Goal: Task Accomplishment & Management: Complete application form

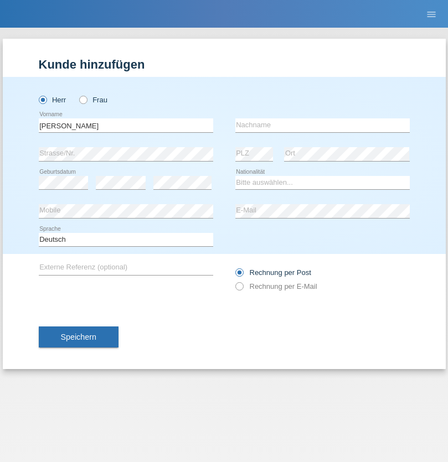
type input "[PERSON_NAME]"
click at [322, 125] on input "text" at bounding box center [322, 125] width 174 height 14
type input "[PERSON_NAME]"
select select "GH"
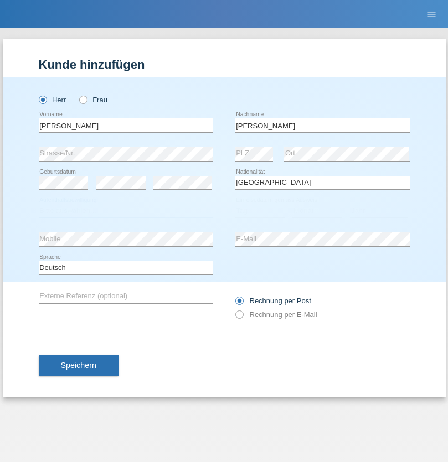
select select "C"
select select "02"
select select "2002"
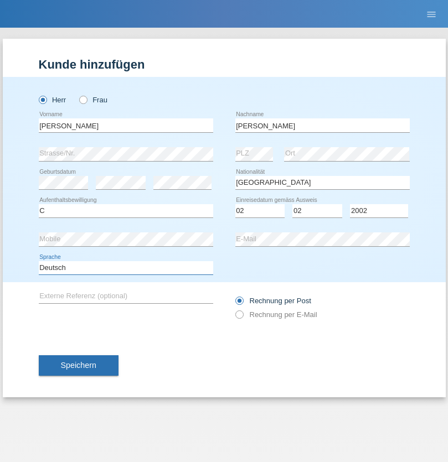
select select "en"
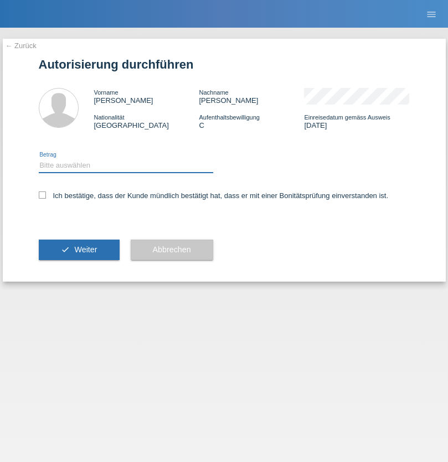
select select "1"
checkbox input "true"
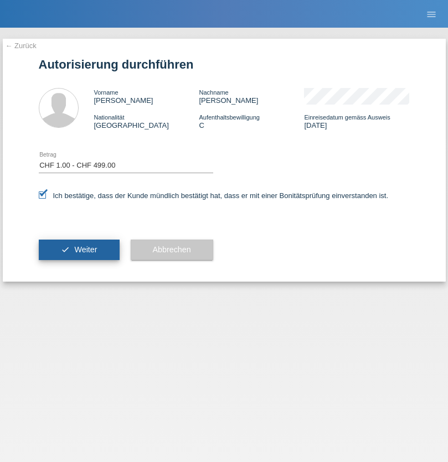
click at [79, 250] on span "Weiter" at bounding box center [85, 249] width 23 height 9
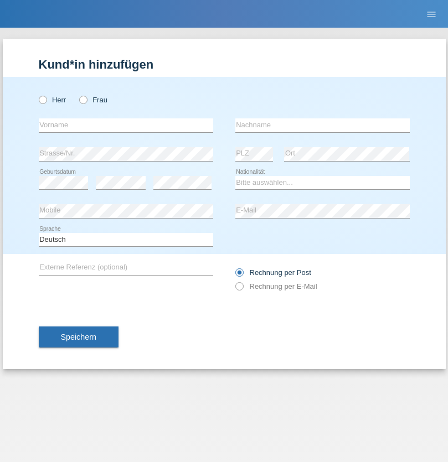
radio input "true"
click at [126, 125] on input "text" at bounding box center [126, 125] width 174 height 14
type input "Ruth"
click at [322, 125] on input "text" at bounding box center [322, 125] width 174 height 14
type input "Krebs"
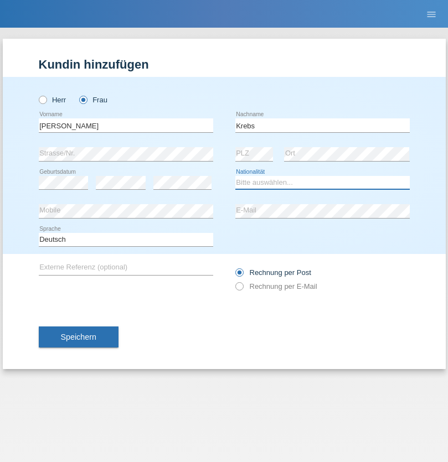
select select "CH"
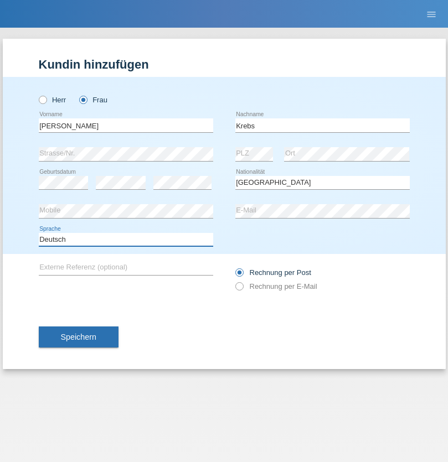
select select "en"
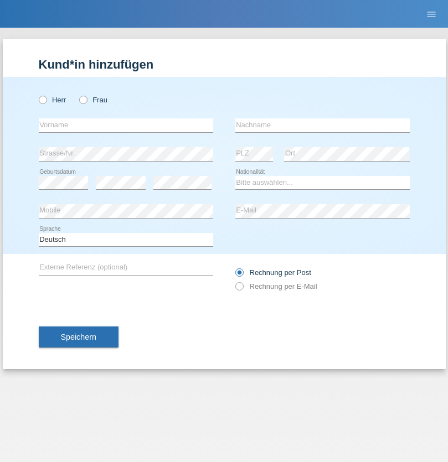
radio input "true"
click at [126, 125] on input "text" at bounding box center [126, 125] width 174 height 14
type input "Qovanaj"
click at [322, 125] on input "text" at bounding box center [322, 125] width 174 height 14
type input "Shaban"
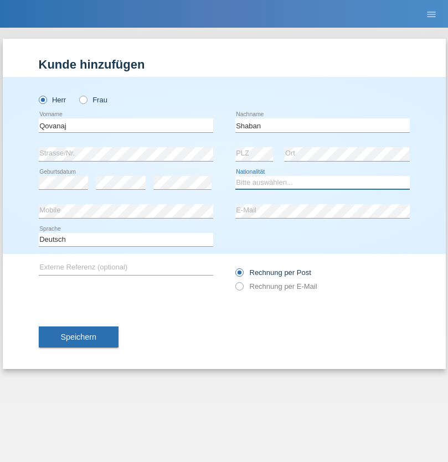
select select "CH"
radio input "true"
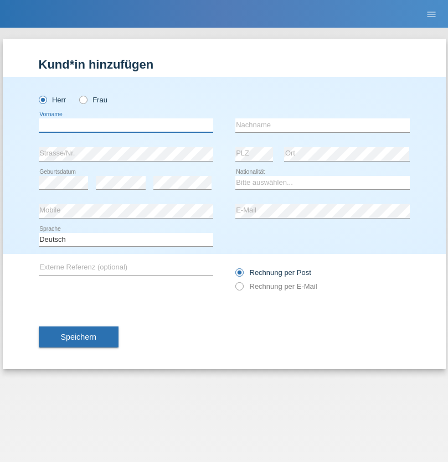
click at [126, 125] on input "text" at bounding box center [126, 125] width 174 height 14
type input "Marco"
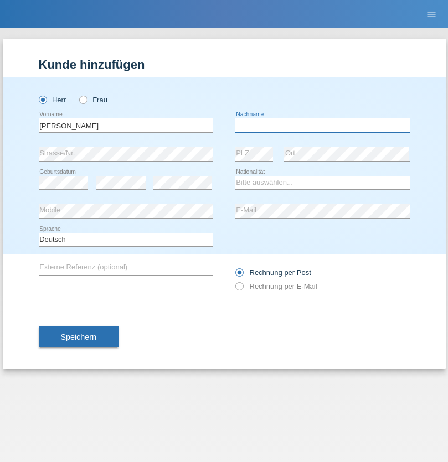
click at [322, 125] on input "text" at bounding box center [322, 125] width 174 height 14
type input "Weinlein"
select select "CH"
radio input "true"
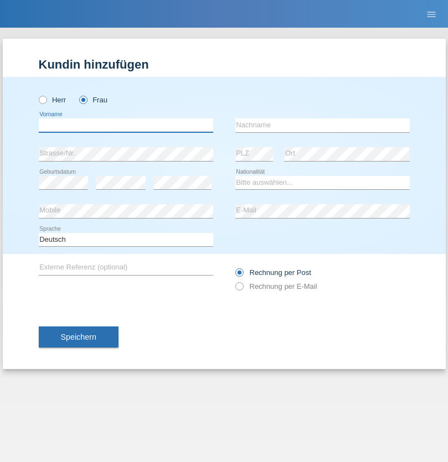
click at [126, 125] on input "text" at bounding box center [126, 125] width 174 height 14
type input "Hebibi"
click at [322, 125] on input "text" at bounding box center [322, 125] width 174 height 14
type input "Behare"
select select "CH"
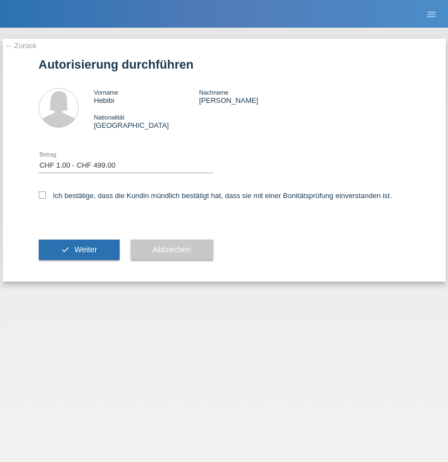
select select "1"
checkbox input "true"
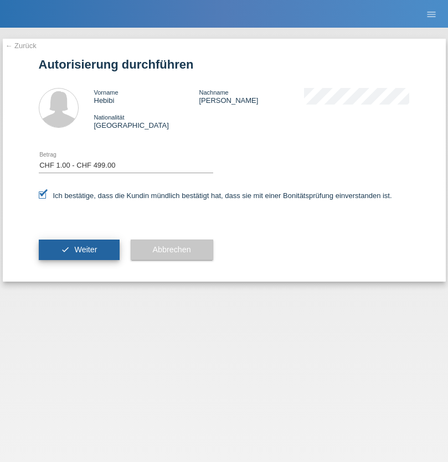
click at [79, 250] on span "Weiter" at bounding box center [85, 249] width 23 height 9
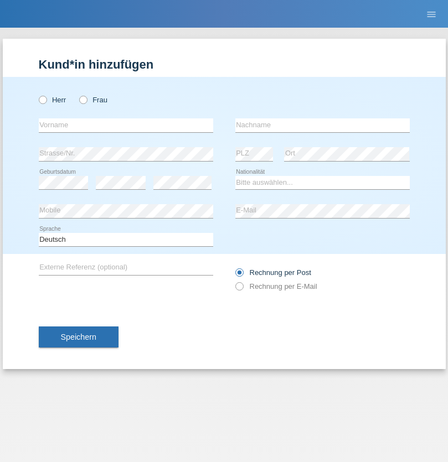
radio input "true"
click at [126, 125] on input "text" at bounding box center [126, 125] width 174 height 14
type input "Ana"
click at [322, 125] on input "text" at bounding box center [322, 125] width 174 height 14
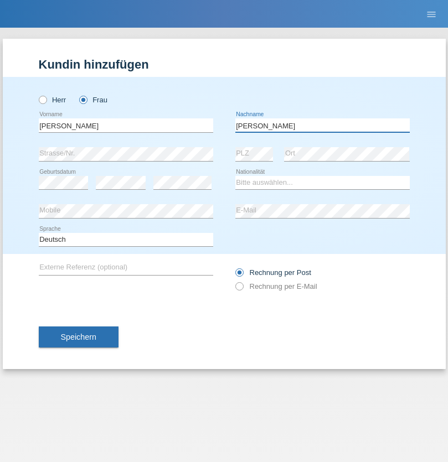
type input "Fonseca"
select select "PT"
select select "C"
select select "02"
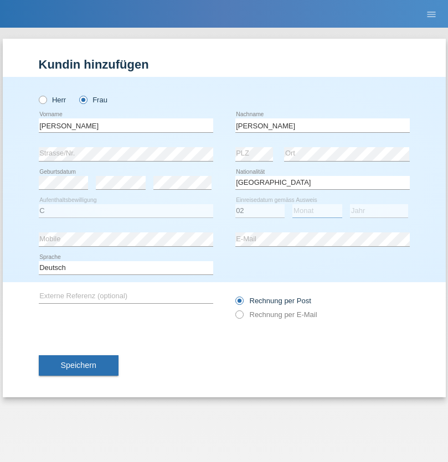
select select "07"
select select "2021"
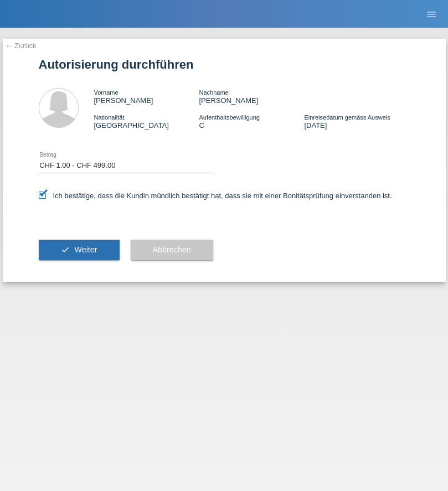
select select "1"
click at [79, 250] on span "Weiter" at bounding box center [85, 249] width 23 height 9
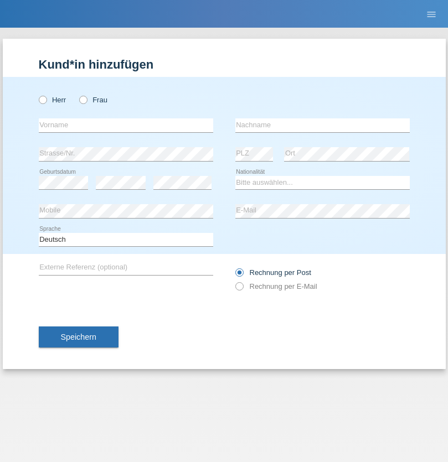
radio input "true"
click at [126, 125] on input "text" at bounding box center [126, 125] width 174 height 14
type input "Ferrari"
click at [322, 125] on input "text" at bounding box center [322, 125] width 174 height 14
type input "Frank"
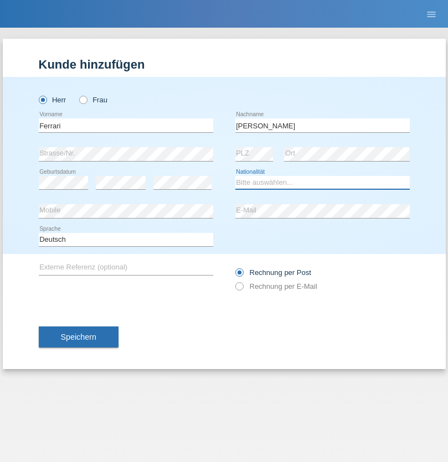
select select "CH"
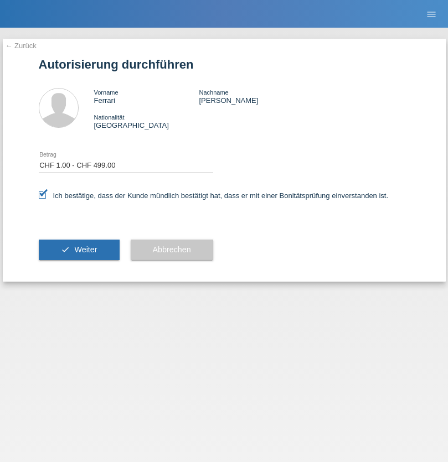
select select "1"
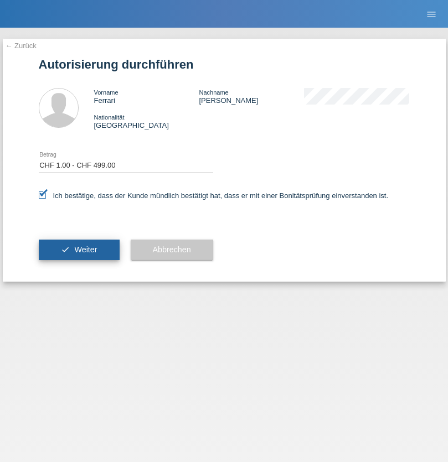
click at [79, 250] on span "Weiter" at bounding box center [85, 249] width 23 height 9
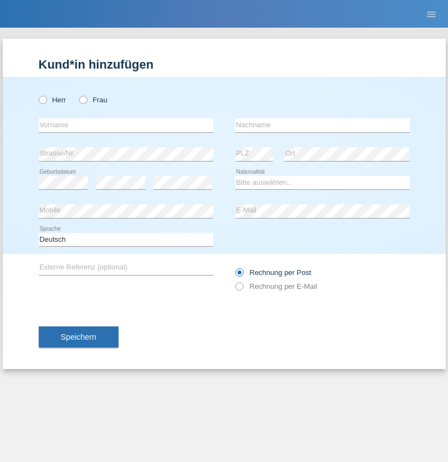
radio input "true"
click at [126, 125] on input "text" at bounding box center [126, 125] width 174 height 14
type input "Jashari lmeri"
click at [322, 125] on input "text" at bounding box center [322, 125] width 174 height 14
type input "Rabije"
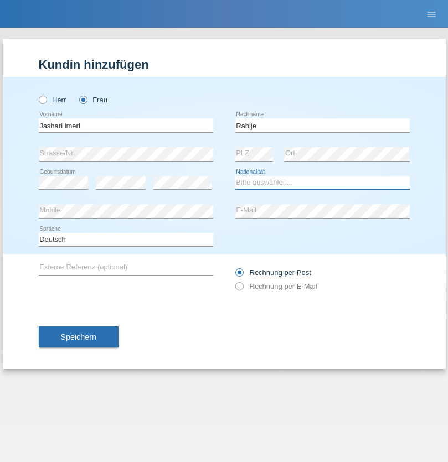
select select "CH"
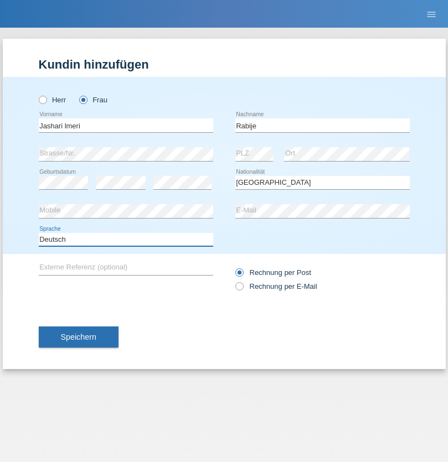
select select "en"
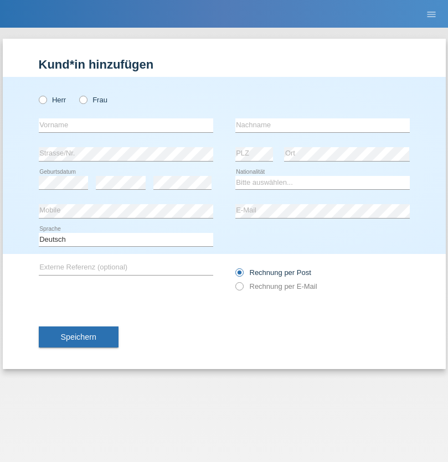
radio input "true"
click at [126, 125] on input "text" at bounding box center [126, 125] width 174 height 14
type input "firat"
click at [322, 125] on input "text" at bounding box center [322, 125] width 174 height 14
type input "kara"
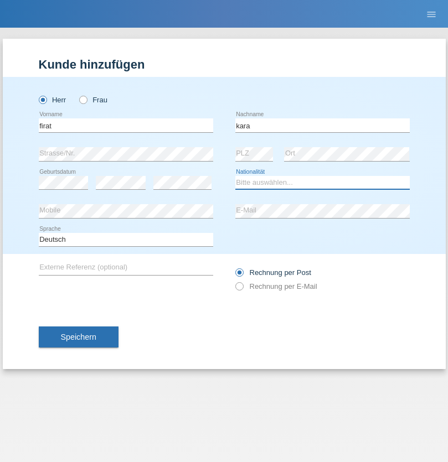
select select "CH"
radio input "true"
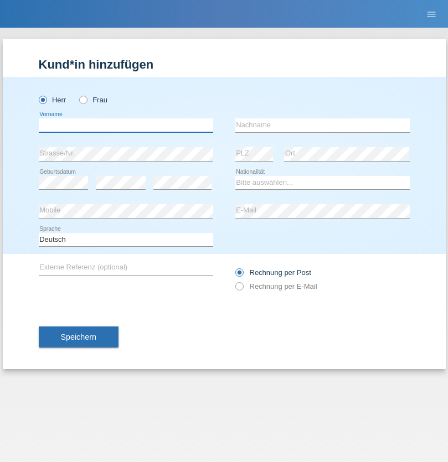
click at [126, 125] on input "text" at bounding box center [126, 125] width 174 height 14
type input "Gigov"
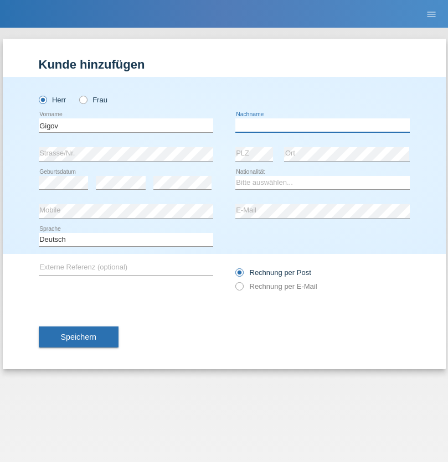
click at [322, 125] on input "text" at bounding box center [322, 125] width 174 height 14
type input "Zhan"
select select "BG"
select select "C"
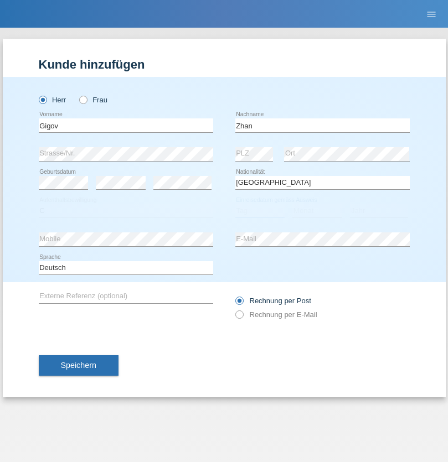
select select "23"
select select "10"
select select "2021"
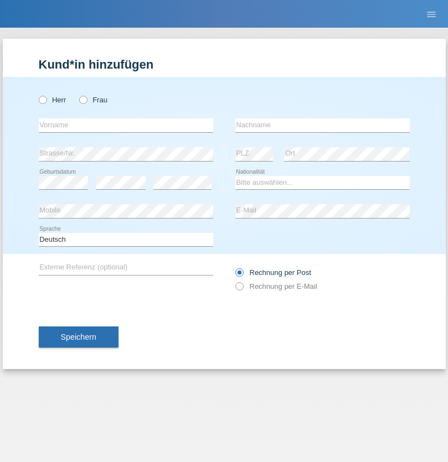
radio input "true"
click at [126, 125] on input "text" at bounding box center [126, 125] width 174 height 14
type input "Amand"
click at [322, 125] on input "text" at bounding box center [322, 125] width 174 height 14
type input "Pires"
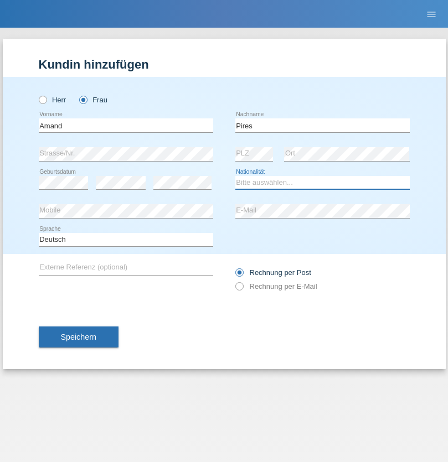
select select "CH"
radio input "true"
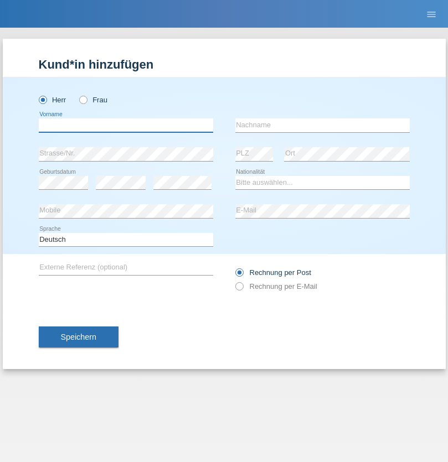
click at [126, 125] on input "text" at bounding box center [126, 125] width 174 height 14
type input "[PERSON_NAME]"
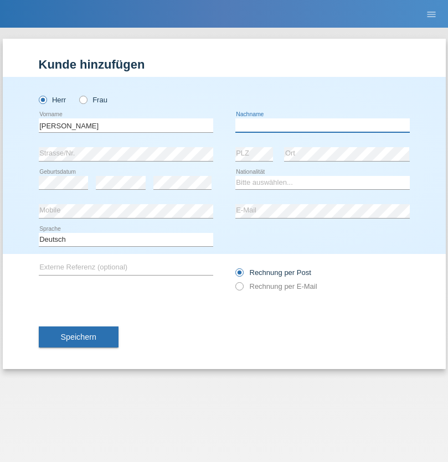
click at [322, 125] on input "text" at bounding box center [322, 125] width 174 height 14
type input "Saidi"
select select "CH"
radio input "true"
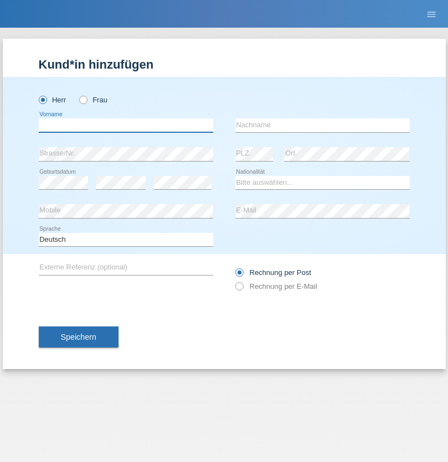
click at [126, 125] on input "text" at bounding box center [126, 125] width 174 height 14
type input "Matusa"
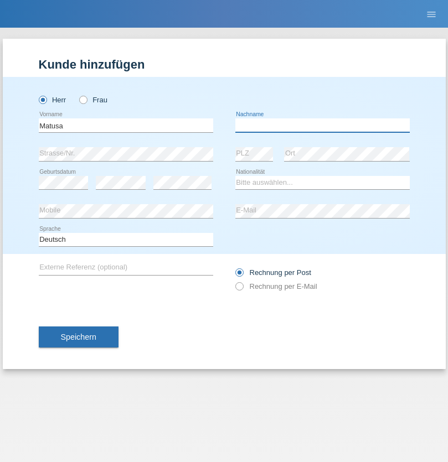
click at [322, 125] on input "text" at bounding box center [322, 125] width 174 height 14
type input "[PERSON_NAME]"
select select "OM"
select select "C"
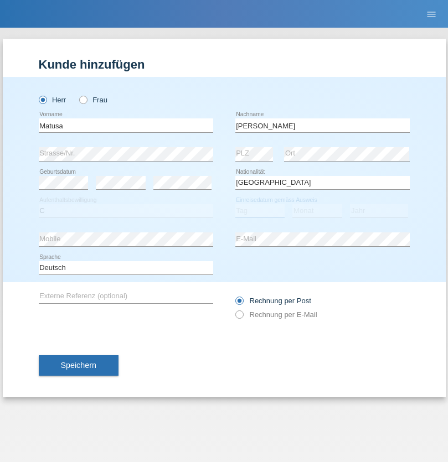
select select "01"
select select "06"
select select "2016"
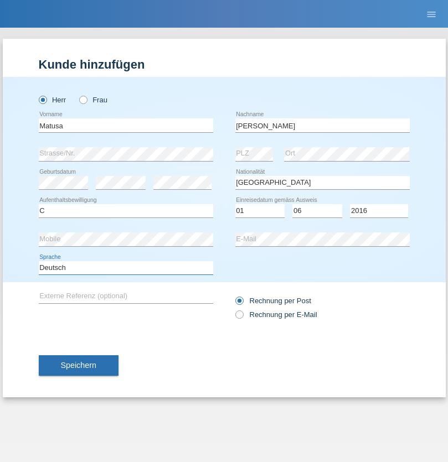
select select "en"
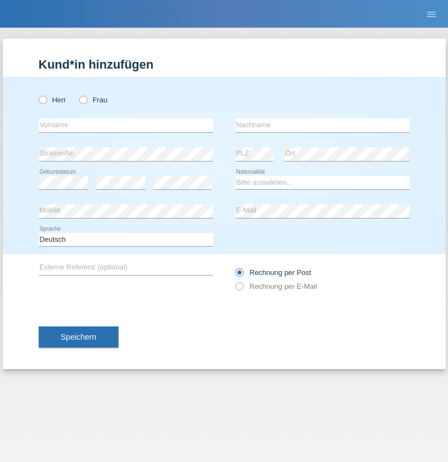
radio input "true"
click at [126, 125] on input "text" at bounding box center [126, 125] width 174 height 14
type input "[PERSON_NAME]"
click at [322, 125] on input "text" at bounding box center [322, 125] width 174 height 14
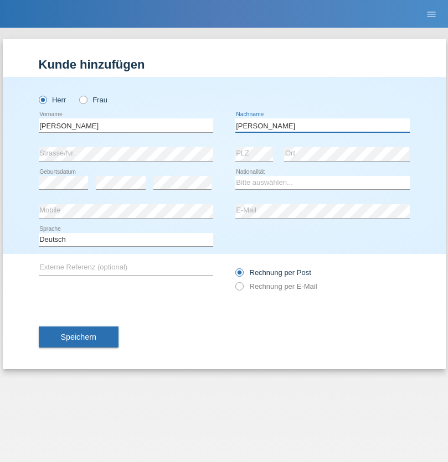
type input "[PERSON_NAME]"
select select "PT"
select select "C"
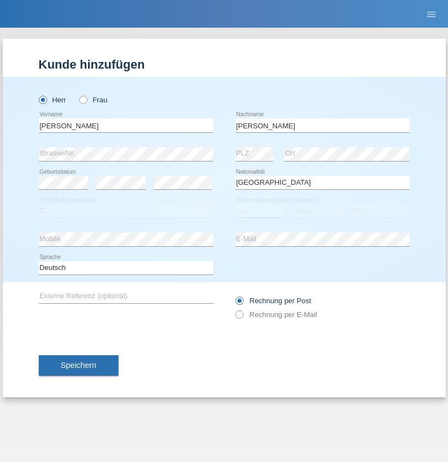
select select "23"
select select "08"
select select "2021"
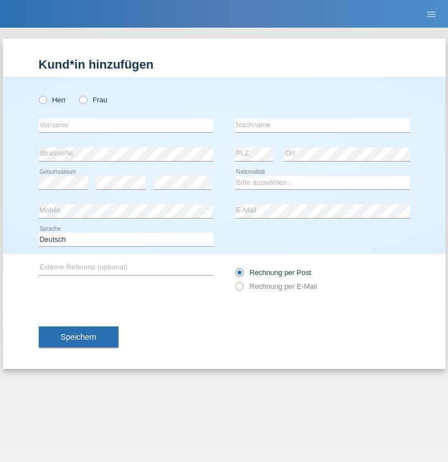
radio input "true"
click at [126, 125] on input "text" at bounding box center [126, 125] width 174 height 14
type input "Luca"
click at [322, 125] on input "text" at bounding box center [322, 125] width 174 height 14
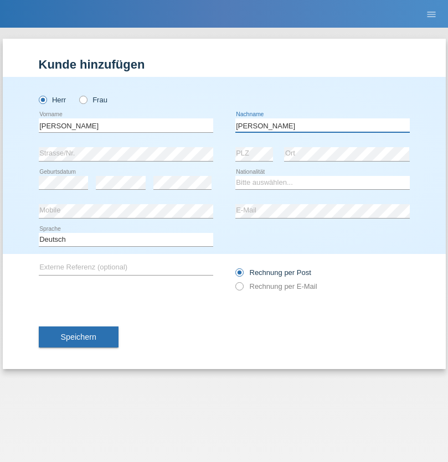
type input "Meier"
select select "CH"
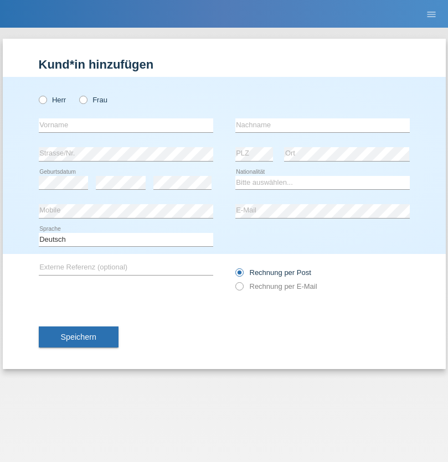
radio input "true"
click at [126, 125] on input "text" at bounding box center [126, 125] width 174 height 14
type input "Szilvia"
click at [322, 125] on input "text" at bounding box center [322, 125] width 174 height 14
type input "Olakh"
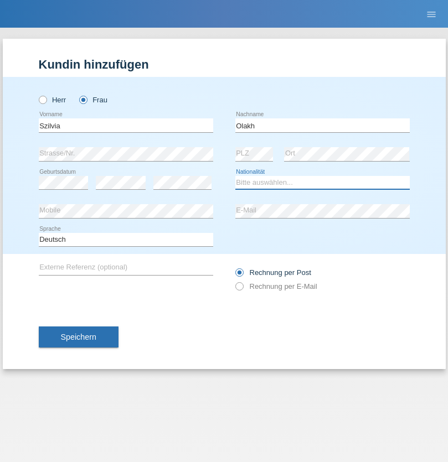
select select "UA"
select select "C"
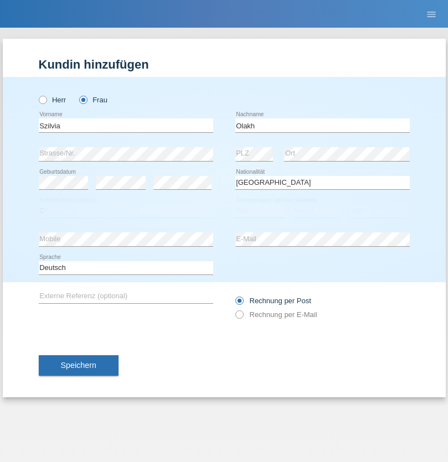
select select "14"
select select "09"
select select "2021"
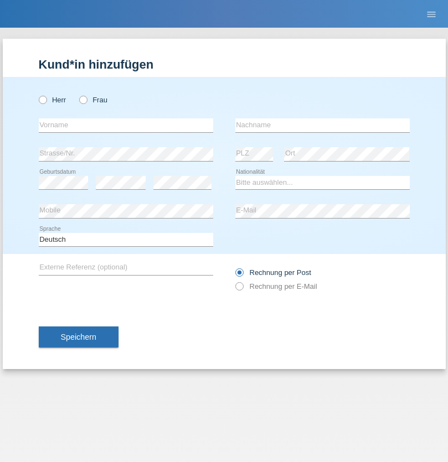
radio input "true"
click at [126, 125] on input "text" at bounding box center [126, 125] width 174 height 14
type input "Asrit"
click at [322, 125] on input "text" at bounding box center [322, 125] width 174 height 14
type input "Kupa"
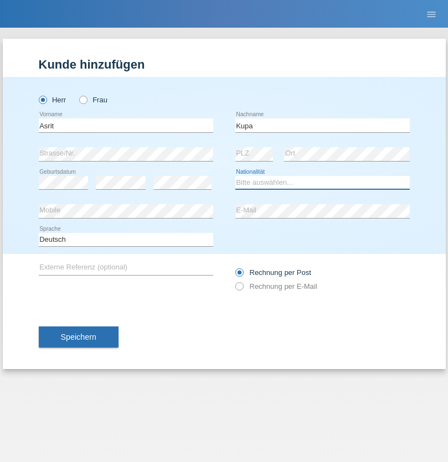
select select "MK"
select select "C"
select select "27"
select select "05"
radio input "true"
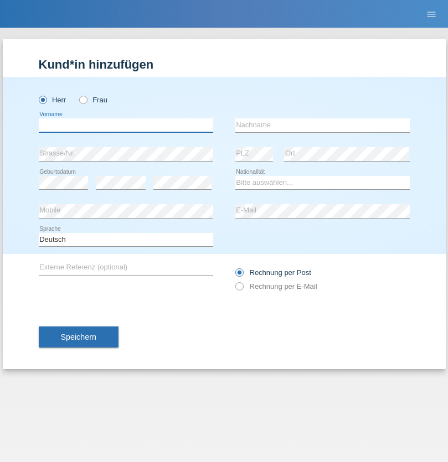
click at [126, 125] on input "text" at bounding box center [126, 125] width 174 height 14
type input "[PERSON_NAME]"
click at [322, 125] on input "text" at bounding box center [322, 125] width 174 height 14
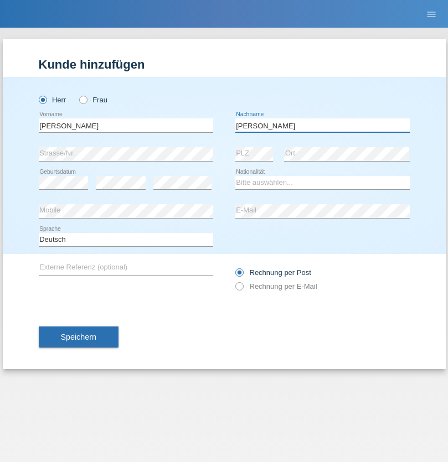
type input "[PERSON_NAME]"
select select "SY"
select select "C"
select select "14"
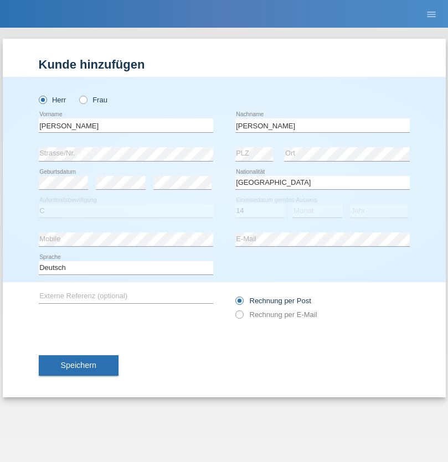
select select "09"
select select "2021"
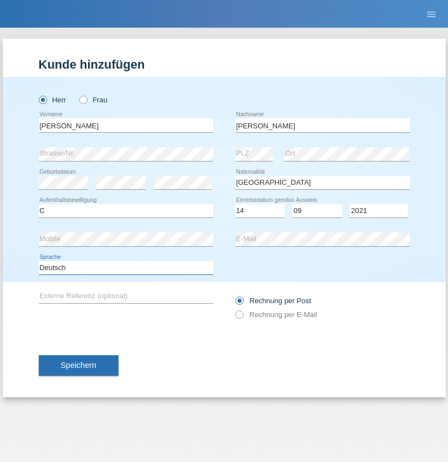
select select "en"
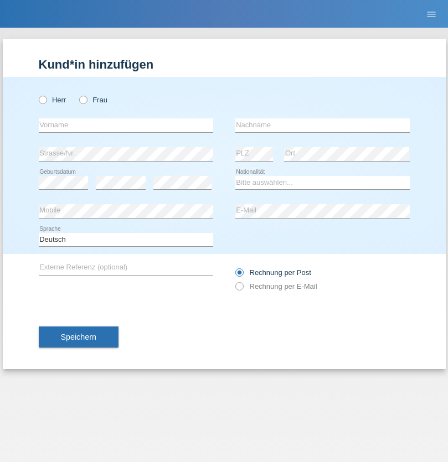
radio input "true"
select select "CH"
radio input "true"
click at [126, 125] on input "text" at bounding box center [126, 125] width 174 height 14
type input "[PERSON_NAME]"
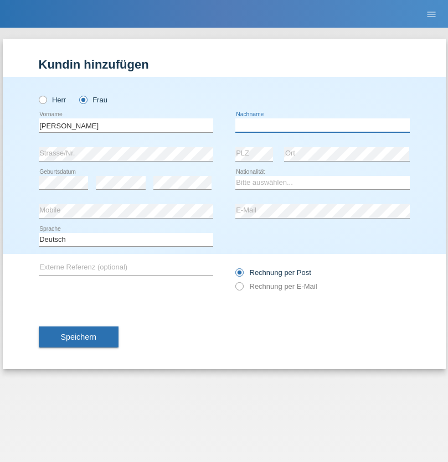
click at [322, 125] on input "text" at bounding box center [322, 125] width 174 height 14
type input "Bacic"
select select "CH"
